Goal: Information Seeking & Learning: Check status

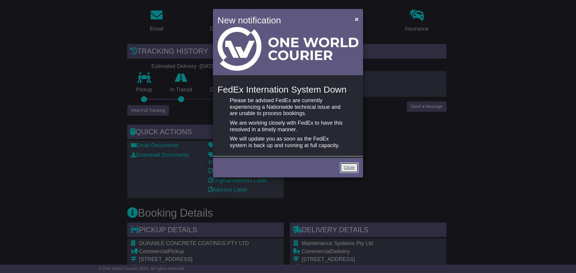
click at [346, 169] on link "Close" at bounding box center [349, 168] width 19 height 10
click at [351, 169] on link "Close" at bounding box center [349, 168] width 19 height 10
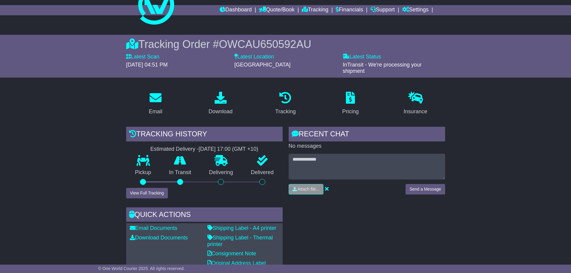
scroll to position [12, 0]
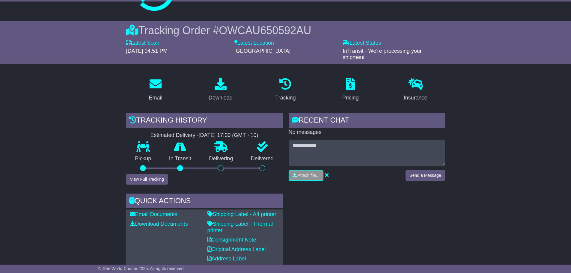
scroll to position [72, 0]
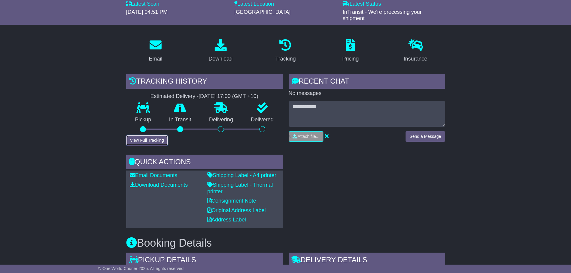
click at [162, 140] on button "View Full Tracking" at bounding box center [147, 140] width 42 height 10
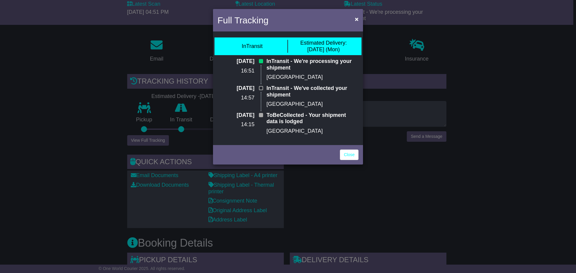
click at [325, 188] on div "Full Tracking × InTransit Estimated Delivery: [DATE] (Mon) [DATE] 16:51 InTrans…" at bounding box center [288, 136] width 576 height 273
